Goal: Navigation & Orientation: Find specific page/section

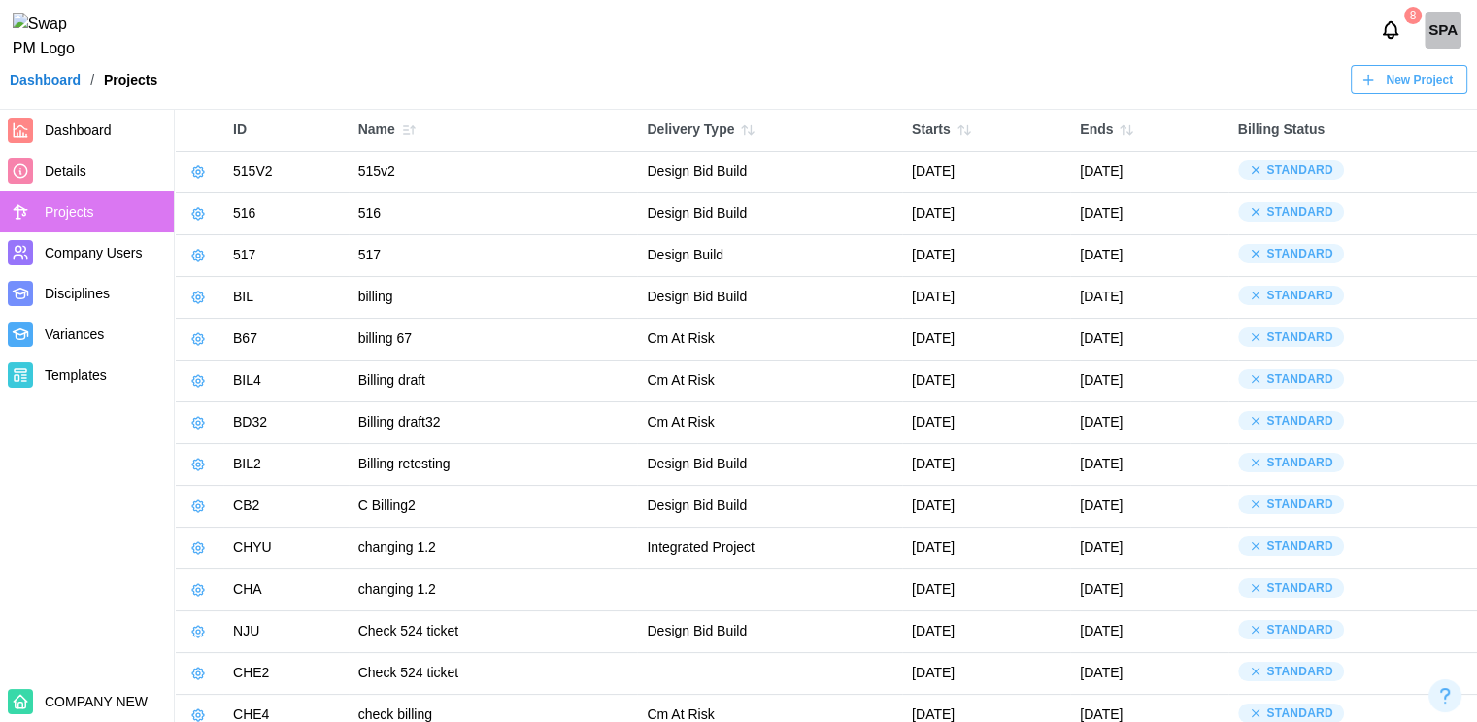
click at [30, 86] on link "Dashboard" at bounding box center [45, 80] width 71 height 14
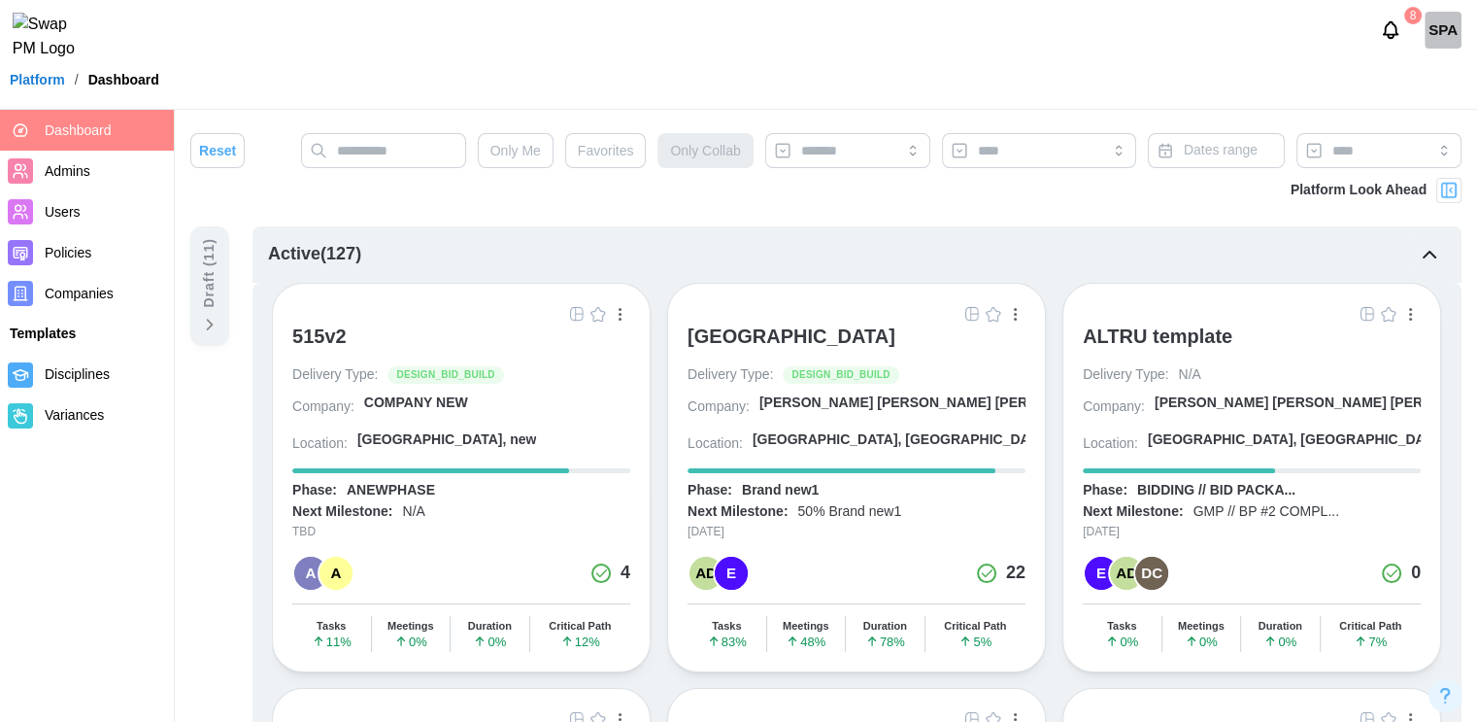
click at [316, 329] on div "515v2 Delivery Type: DESIGN_BID_BUILD Company: COMPANY NEW Location: Madrid, ne…" at bounding box center [461, 477] width 379 height 389
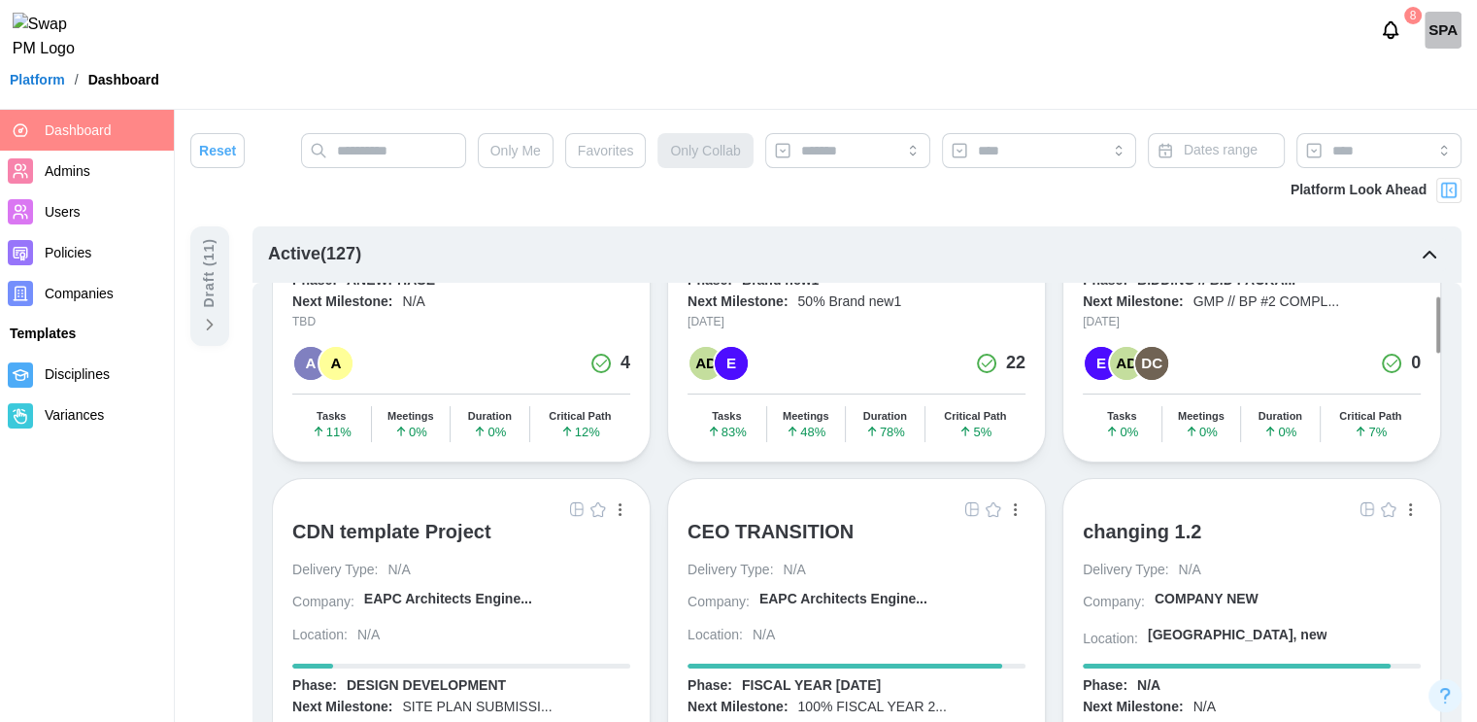
click at [350, 526] on div "CDN template Project" at bounding box center [391, 531] width 199 height 23
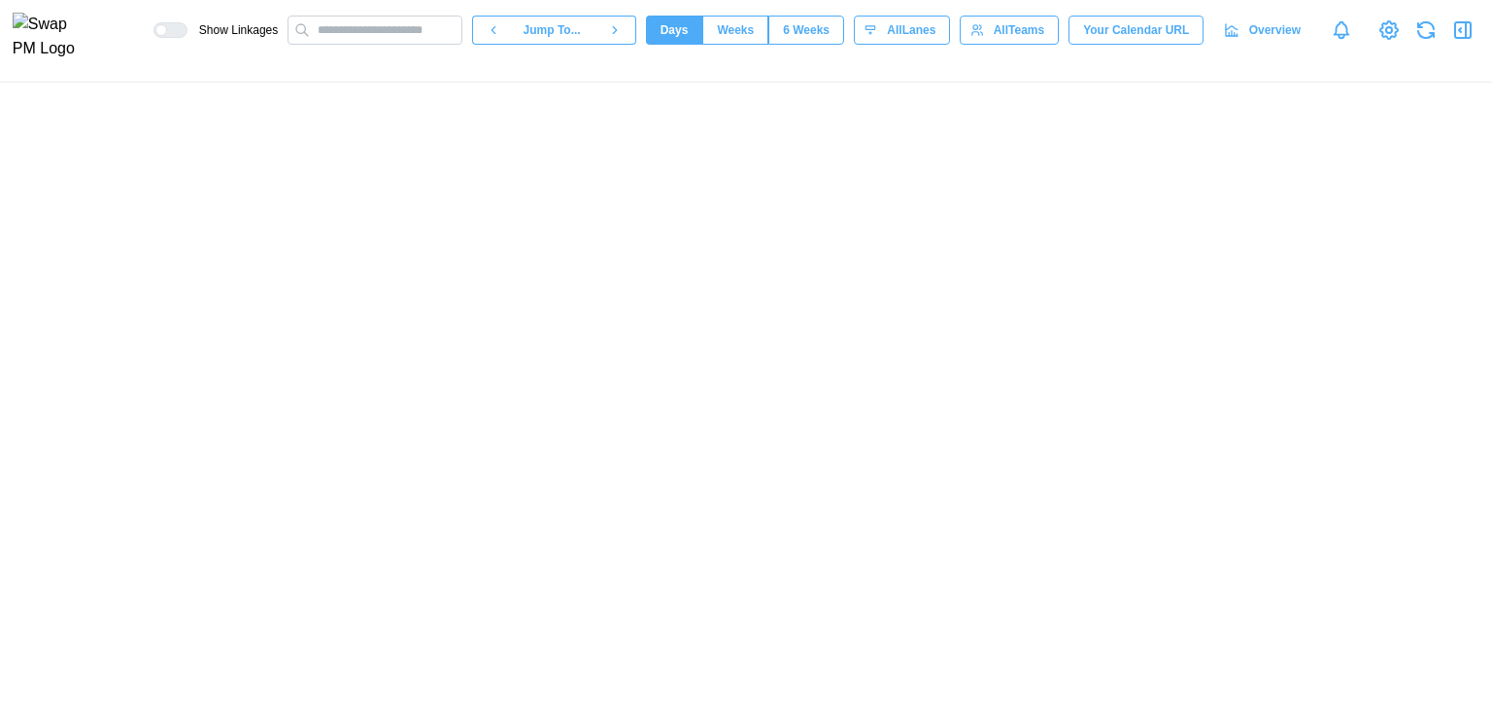
scroll to position [0, 10814]
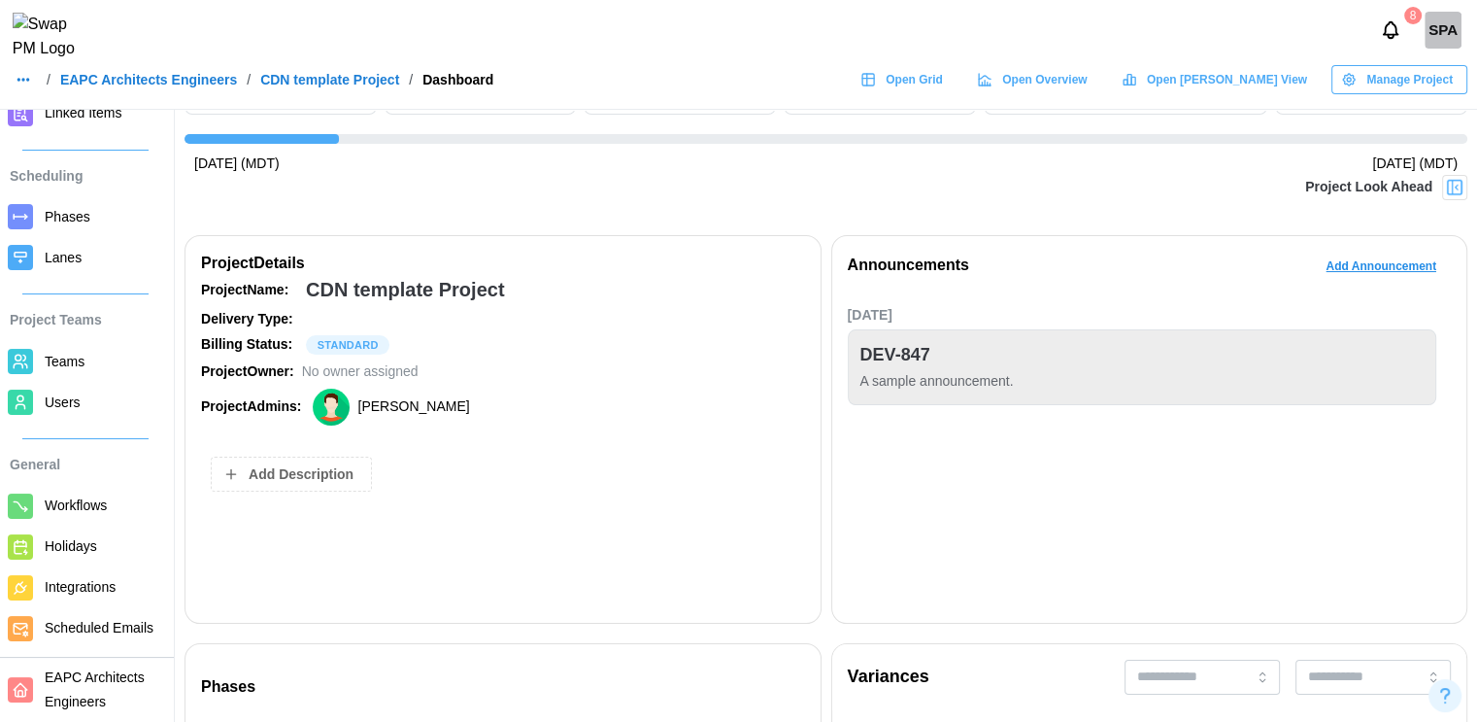
scroll to position [152, 0]
click at [103, 663] on link "EAPC Architects Engineers" at bounding box center [87, 690] width 174 height 64
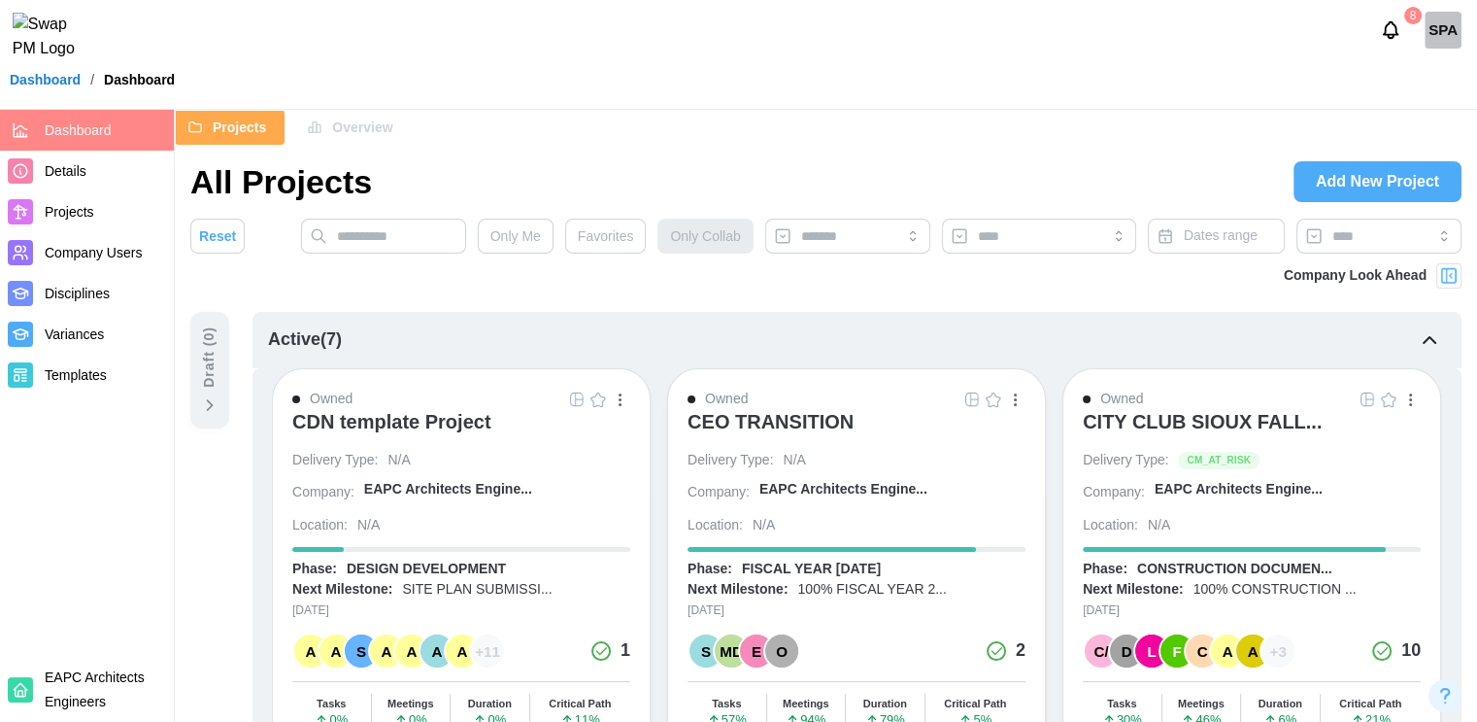
click at [43, 84] on link "Dashboard" at bounding box center [45, 80] width 71 height 14
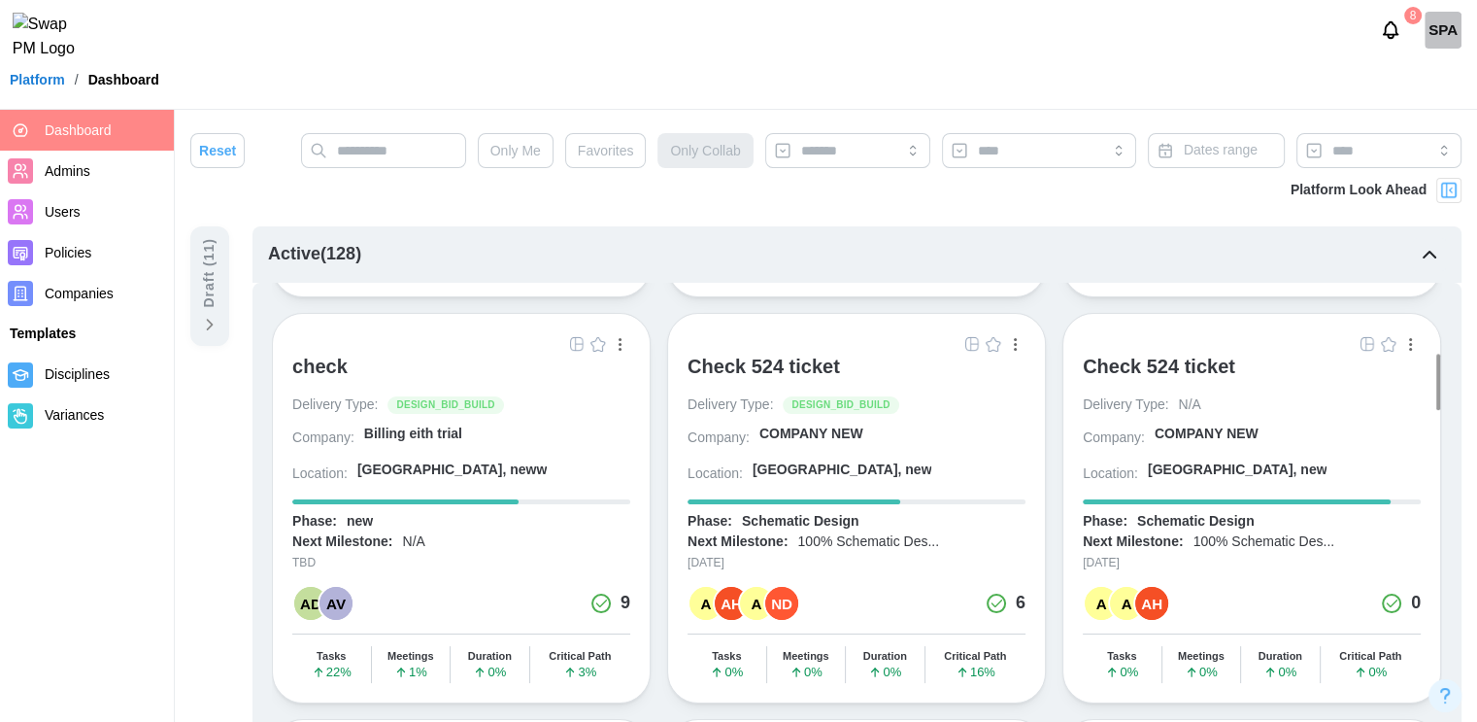
scroll to position [1184, 0]
click at [319, 356] on div "check" at bounding box center [319, 367] width 55 height 23
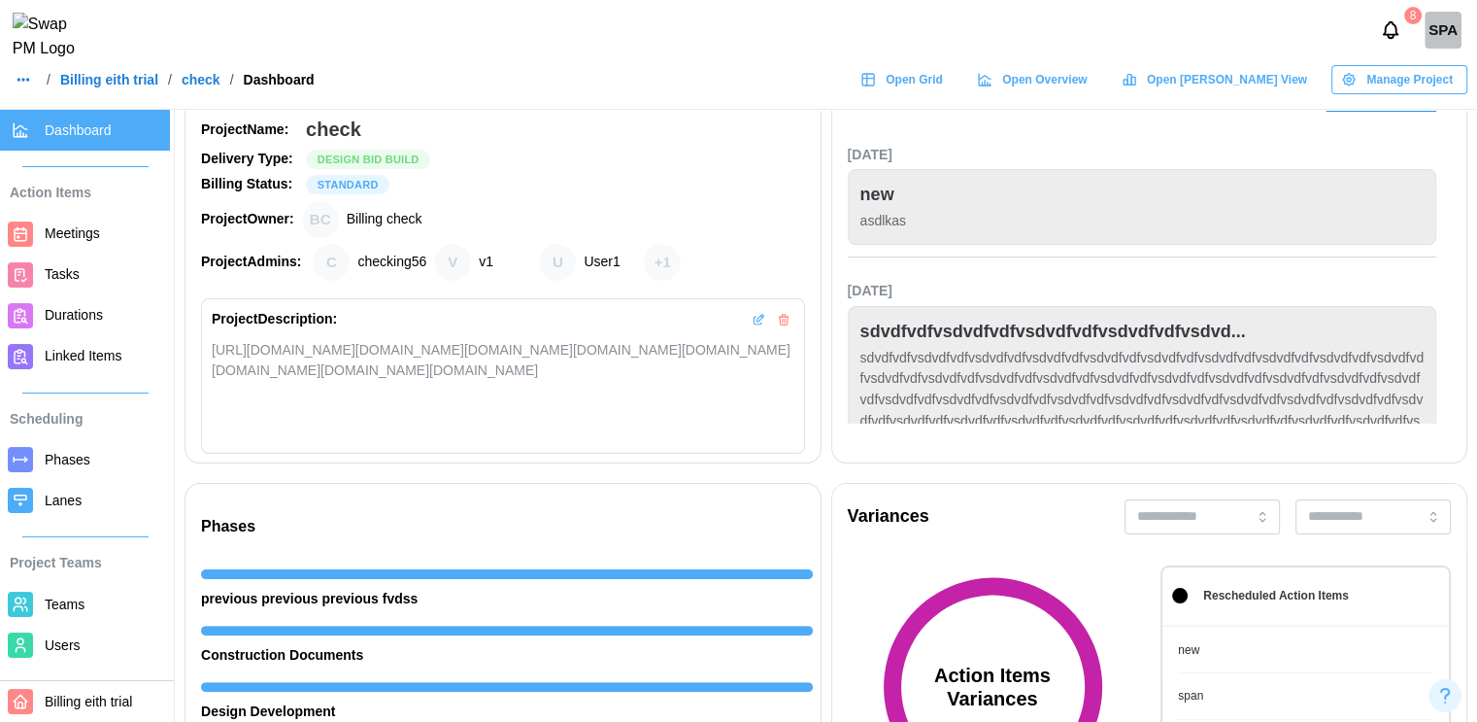
scroll to position [315, 0]
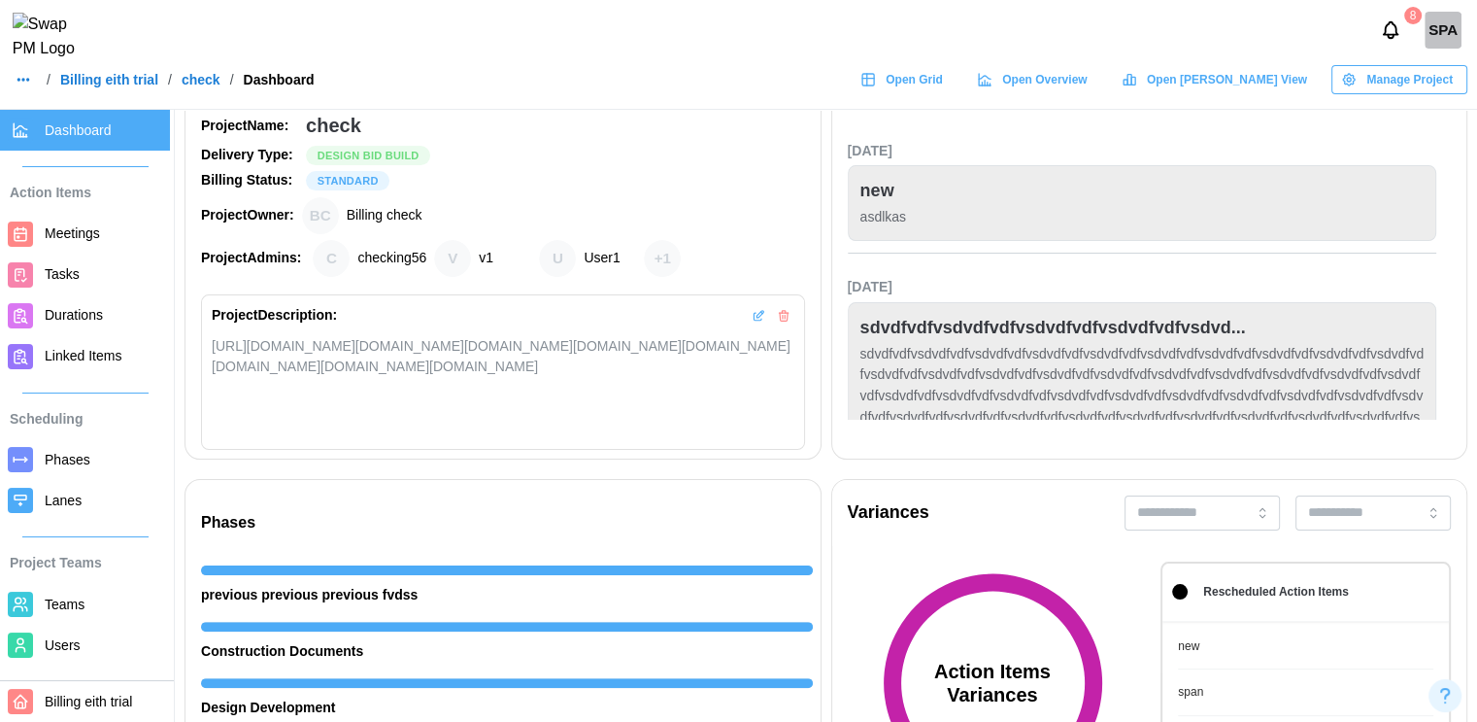
click at [80, 691] on span "Billing eith trial" at bounding box center [105, 702] width 121 height 24
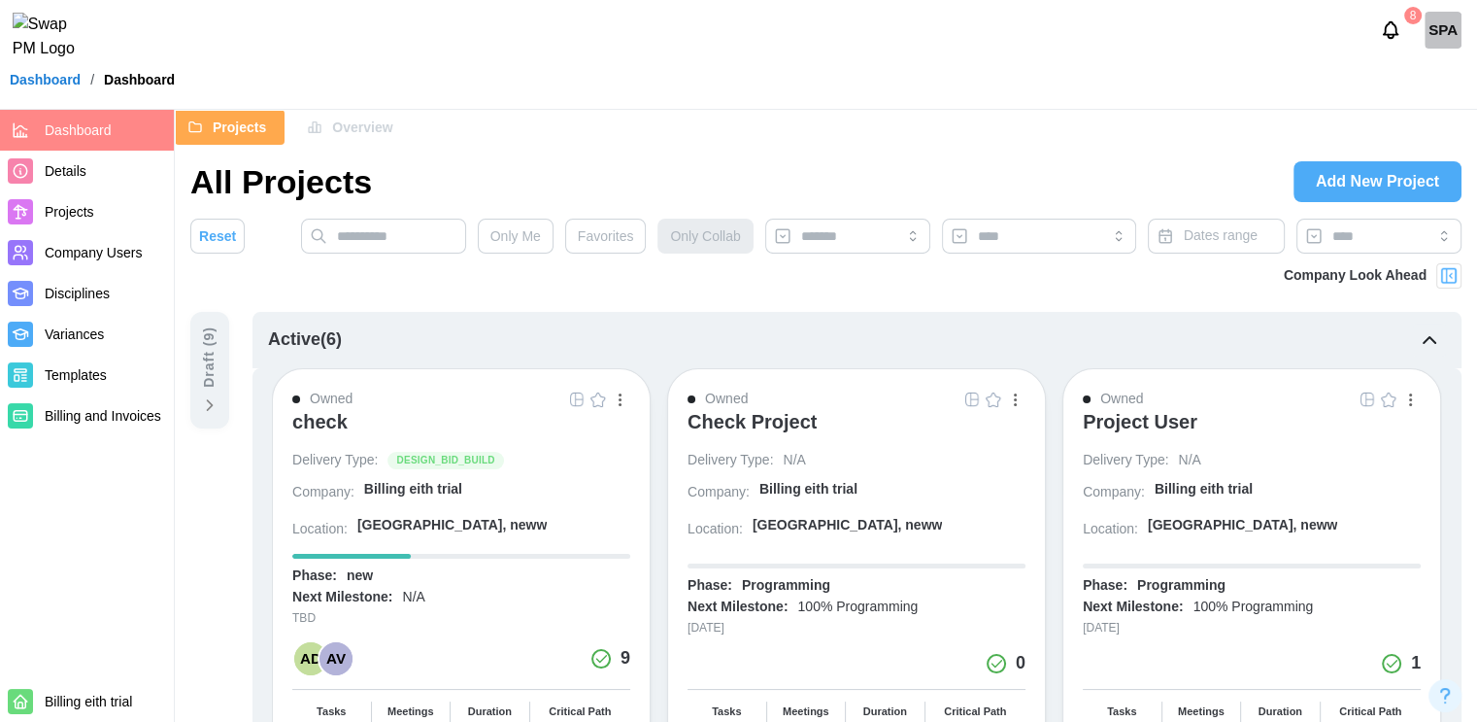
click at [101, 413] on span "Billing and Invoices" at bounding box center [103, 416] width 117 height 16
